Goal: Transaction & Acquisition: Purchase product/service

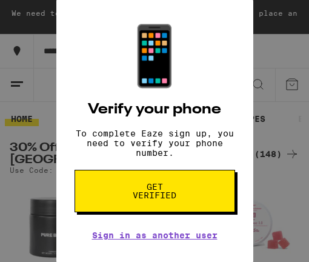
click at [272, 162] on div "📱 Verify your phone To complete Eaze sign up, you need to verify your phone num…" at bounding box center [154, 131] width 309 height 262
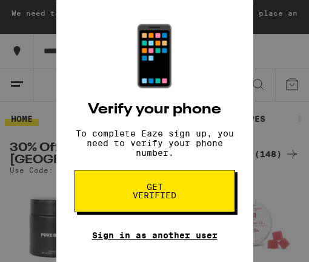
click at [154, 230] on link "Sign in as another user" at bounding box center [154, 235] width 125 height 10
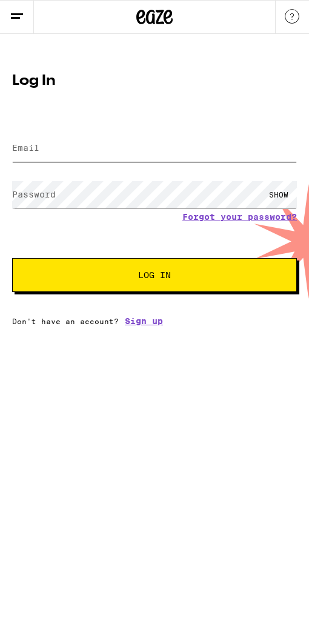
type input "[DOMAIN_NAME][EMAIL_ADDRESS][DOMAIN_NAME]"
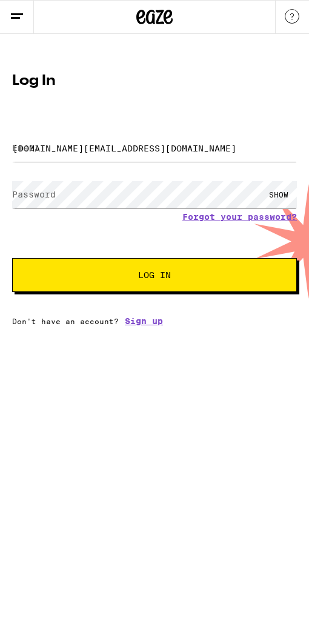
click at [149, 261] on button "Log In" at bounding box center [154, 275] width 285 height 34
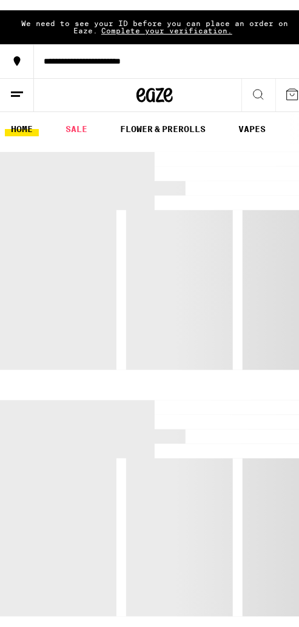
click at [229, 261] on div at bounding box center [154, 251] width 309 height 218
